Goal: Find specific page/section

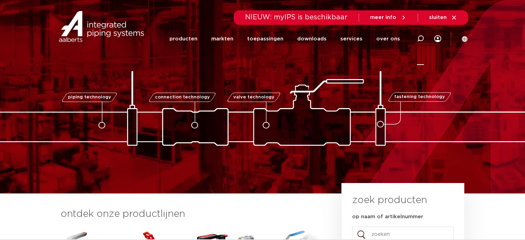
click at [420, 40] on icon at bounding box center [420, 38] width 7 height 7
type input "koper buis"
click button "Zoeken" at bounding box center [0, 0] width 0 height 0
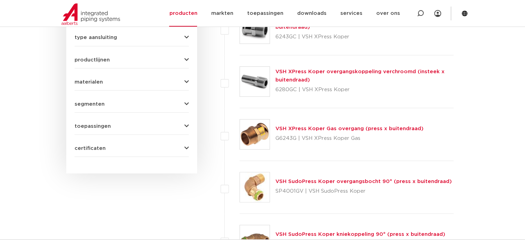
scroll to position [480, 0]
